Goal: Check status

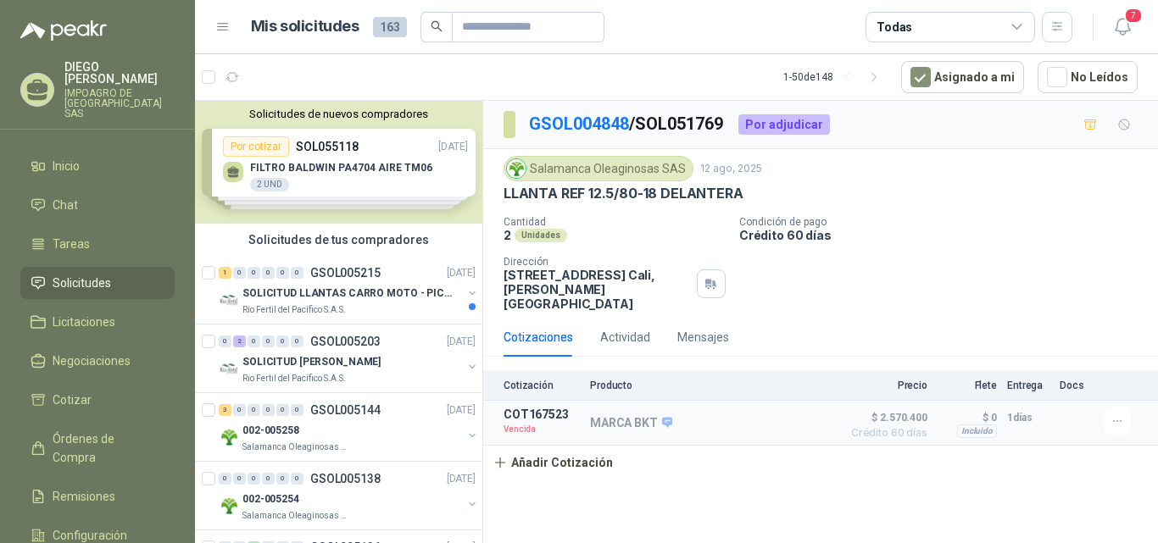
scroll to position [606, 0]
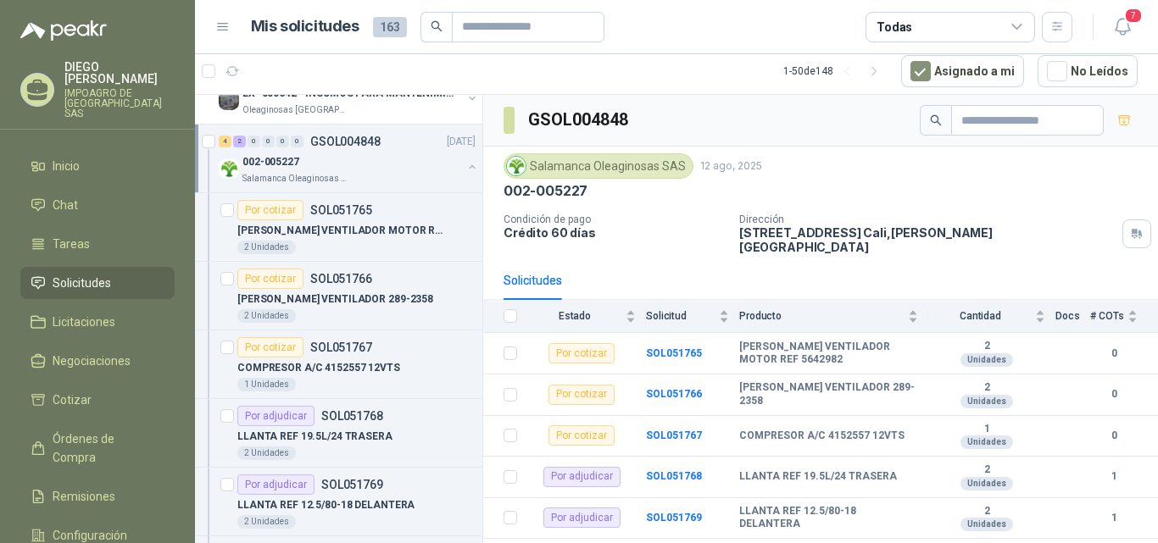
scroll to position [25, 0]
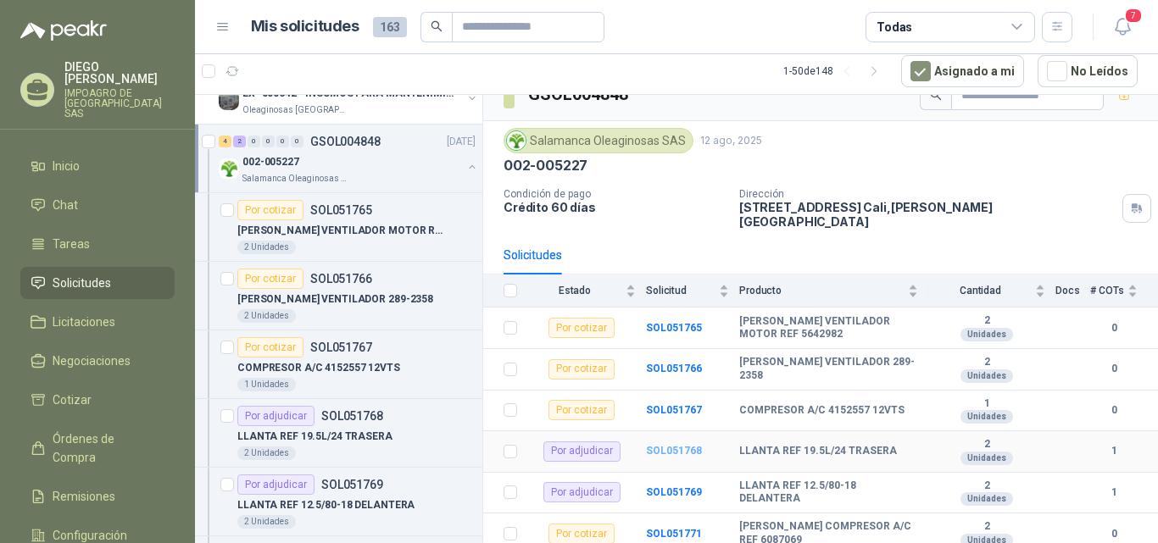
click at [676, 445] on b "SOL051768" at bounding box center [674, 451] width 56 height 12
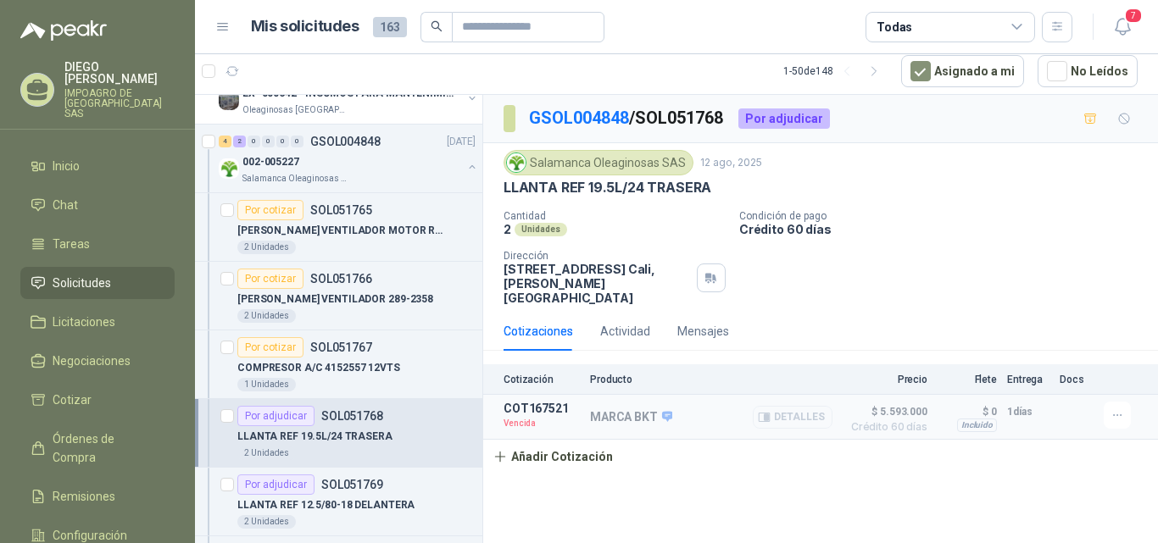
click at [800, 410] on button "Detalles" at bounding box center [793, 417] width 80 height 23
